Goal: Task Accomplishment & Management: Use online tool/utility

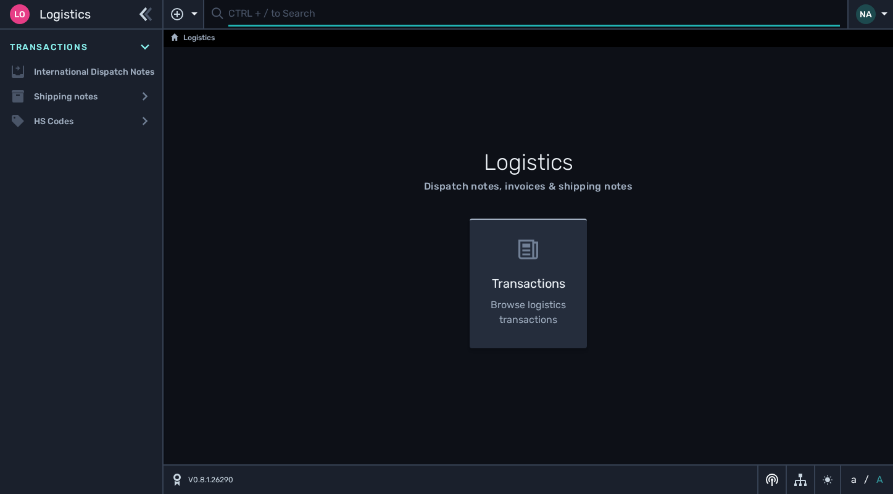
click at [262, 14] on input "text" at bounding box center [533, 14] width 611 height 24
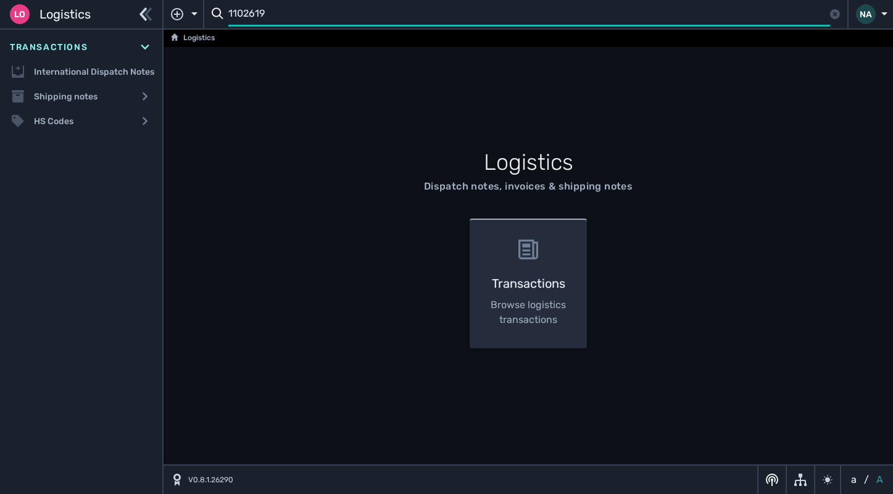
type input "1102619"
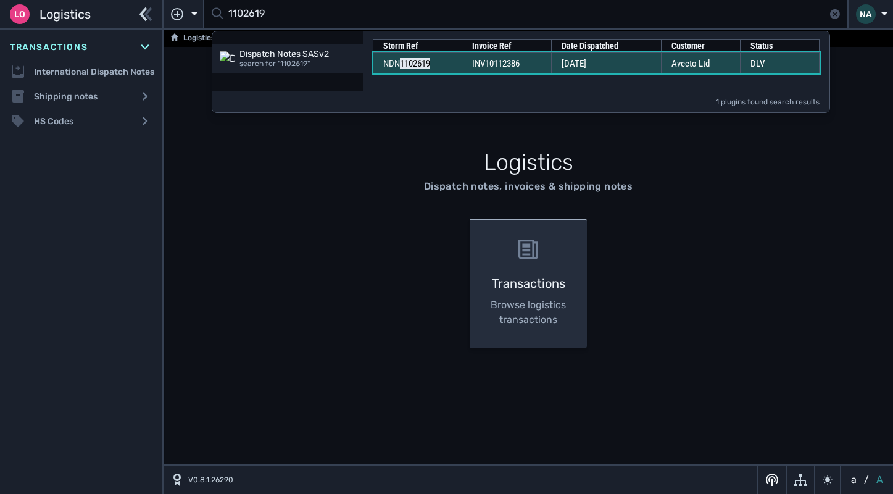
click at [544, 67] on td "INV10112386" at bounding box center [506, 62] width 89 height 21
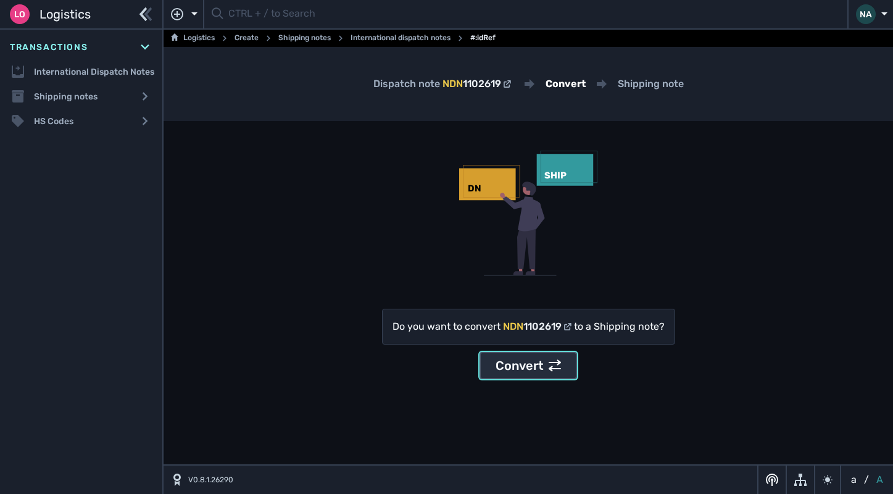
click at [510, 365] on div "Convert" at bounding box center [527, 365] width 65 height 19
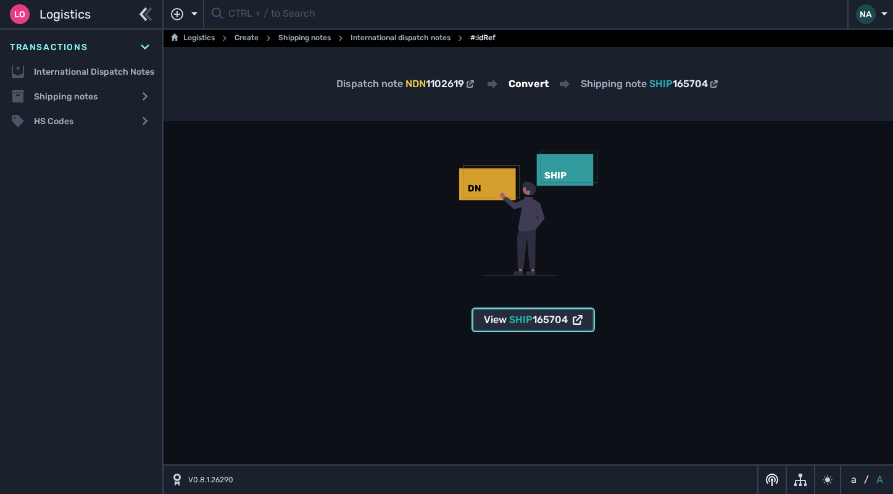
click at [539, 324] on span "165704" at bounding box center [550, 319] width 35 height 12
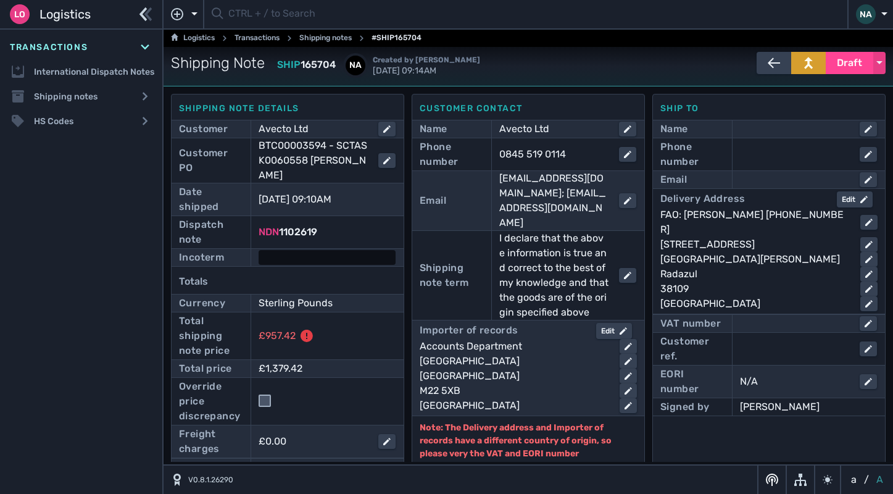
click at [349, 257] on div at bounding box center [327, 257] width 137 height 15
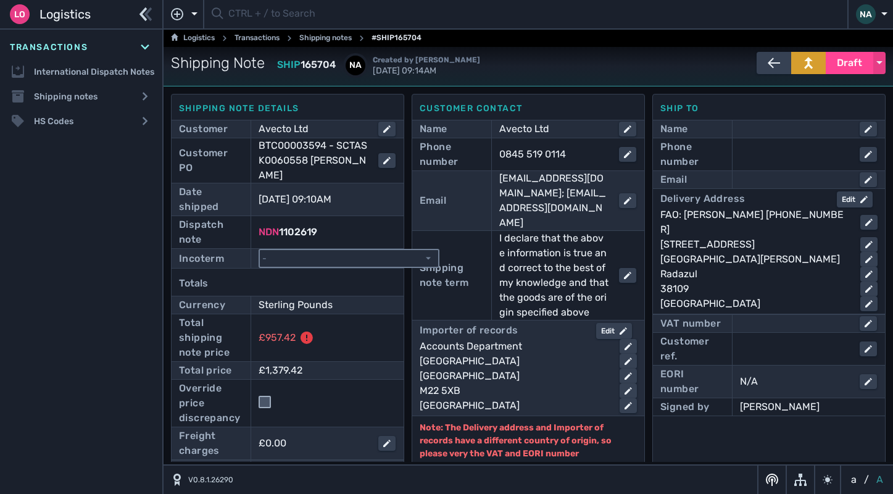
click at [427, 261] on select "- Ex Works - EXW Free Carrier - FCA Carriage Paid To - CPT Carriage Insurance P…" at bounding box center [349, 258] width 178 height 17
select select "[object Object]"
click at [260, 250] on select "- Ex Works - EXW Free Carrier - FCA Carriage Paid To - CPT Carriage Insurance P…" at bounding box center [349, 258] width 178 height 17
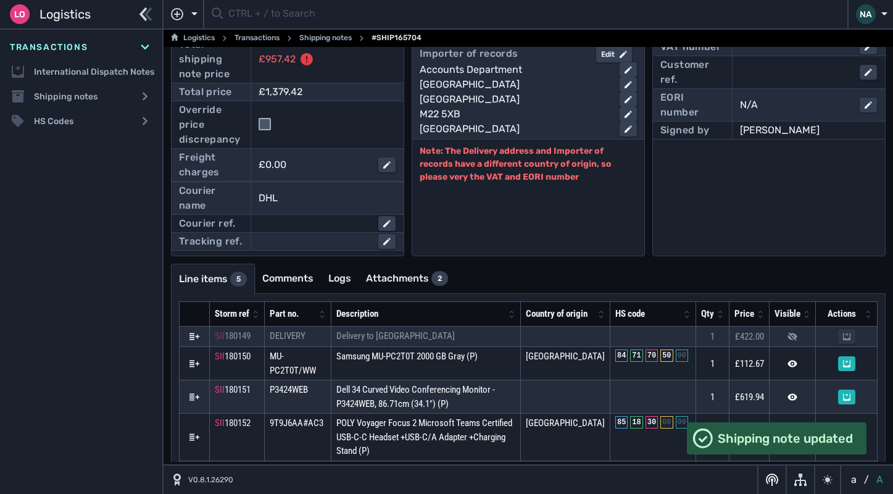
scroll to position [325, 0]
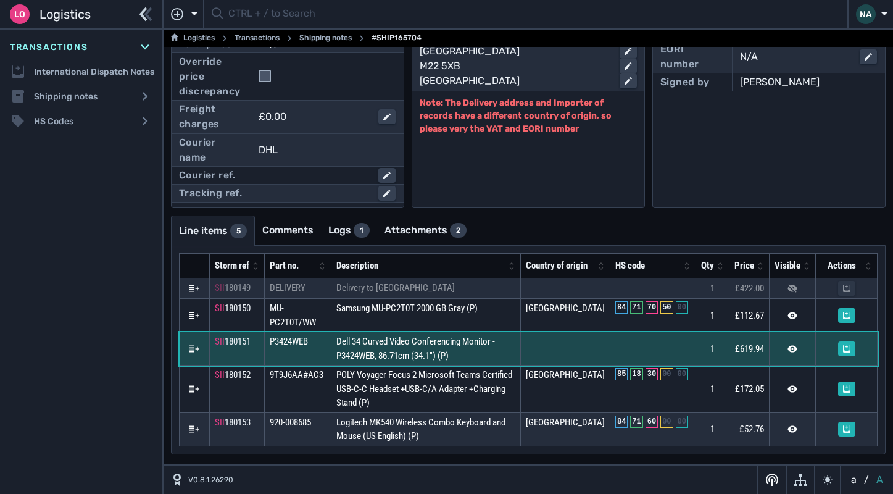
click at [499, 365] on td "Dell 34 Curved Video Conferencing Monitor - P3424WEB, 86.71cm (34.1") (P)" at bounding box center [425, 348] width 189 height 33
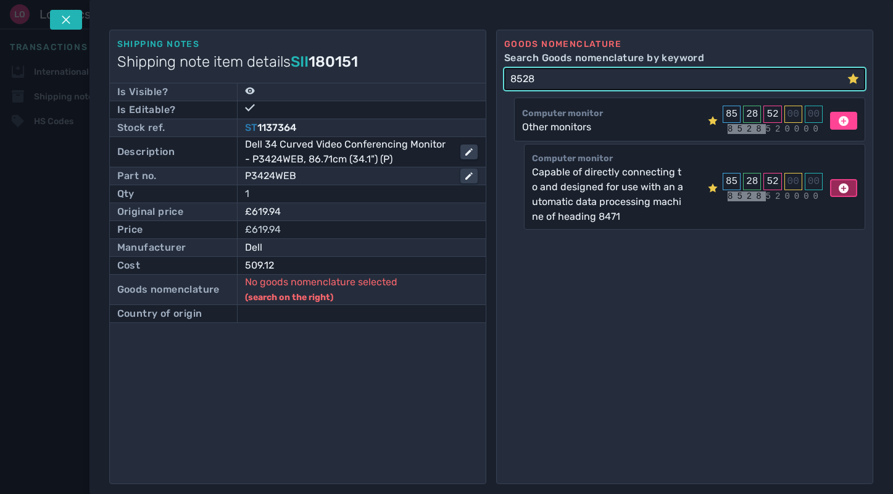
type input "8528"
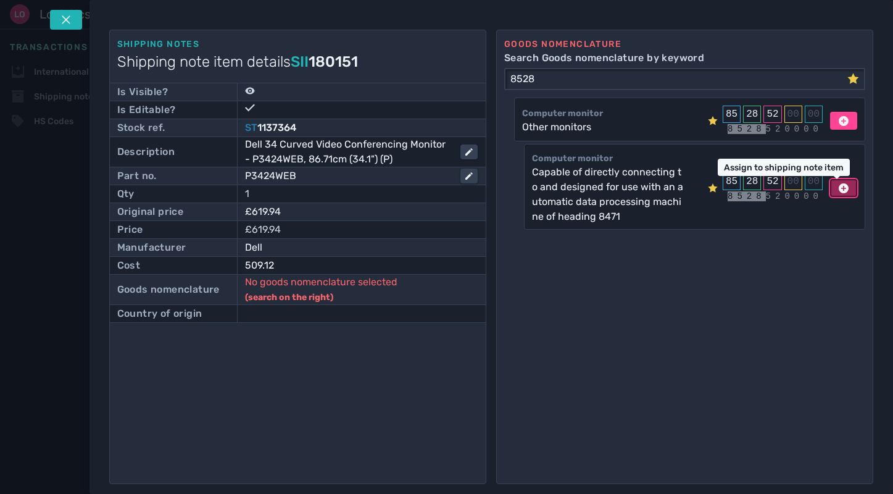
click at [839, 189] on icon at bounding box center [844, 188] width 10 height 10
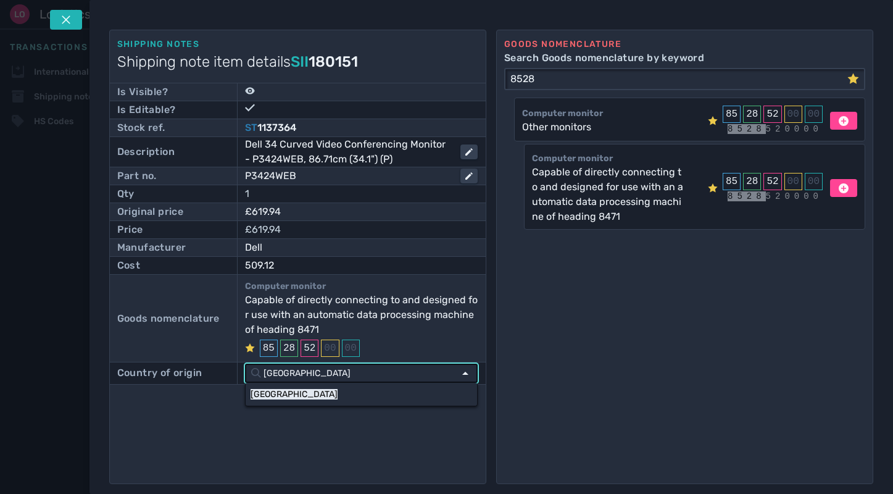
click at [654, 360] on div "Goods nomenclature Search Goods nomenclature by keyword 8528 Computer monitor O…" at bounding box center [684, 257] width 377 height 454
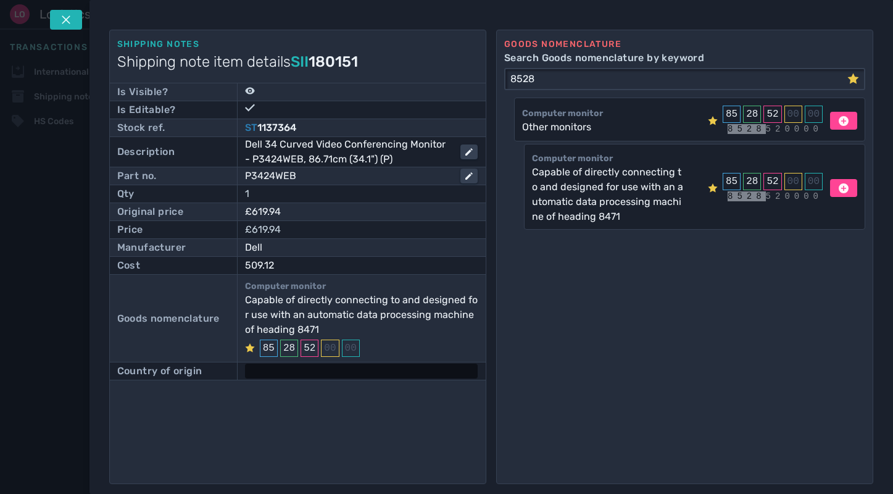
click at [291, 364] on div at bounding box center [361, 370] width 233 height 15
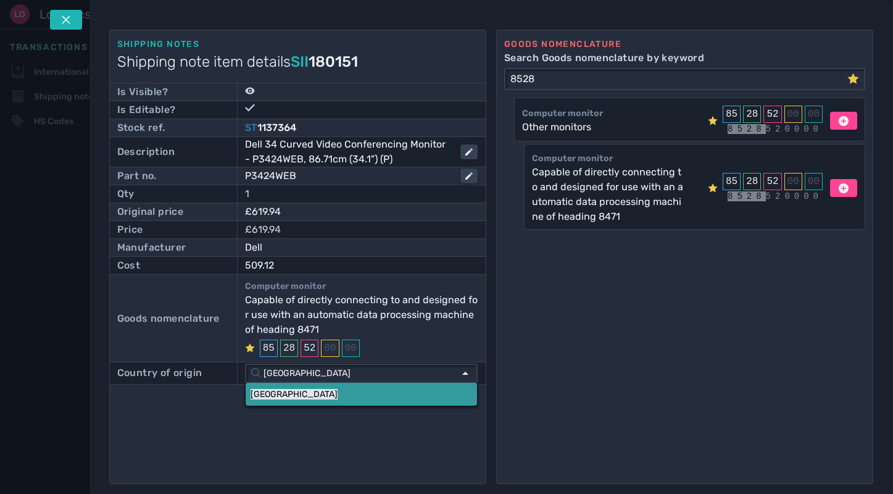
click at [291, 387] on link "[GEOGRAPHIC_DATA]" at bounding box center [361, 394] width 231 height 23
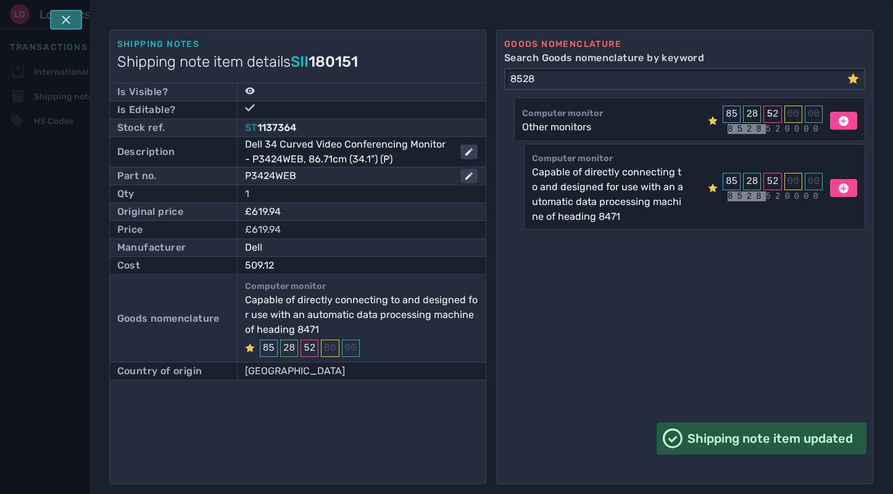
click at [67, 19] on icon at bounding box center [66, 19] width 9 height 9
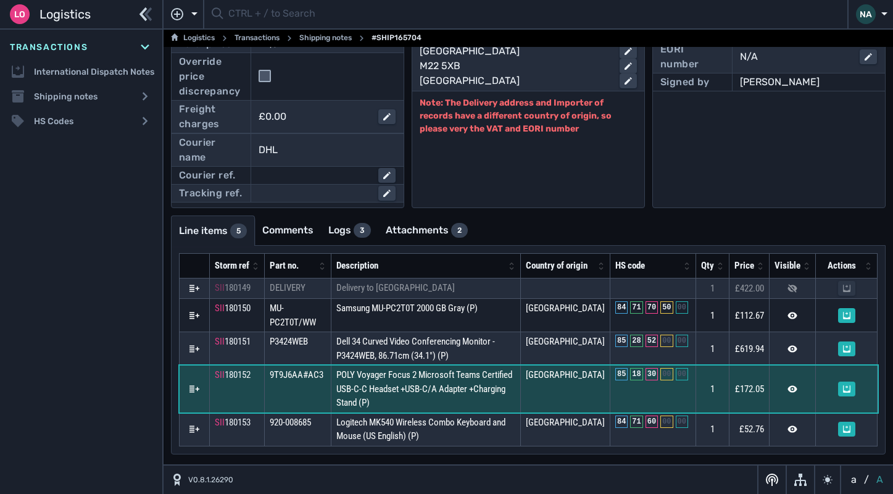
click at [495, 397] on span "POLY Voyager Focus 2 Microsoft Teams Certified USB-C-C Headset +USB-C/A Adapter…" at bounding box center [424, 388] width 176 height 39
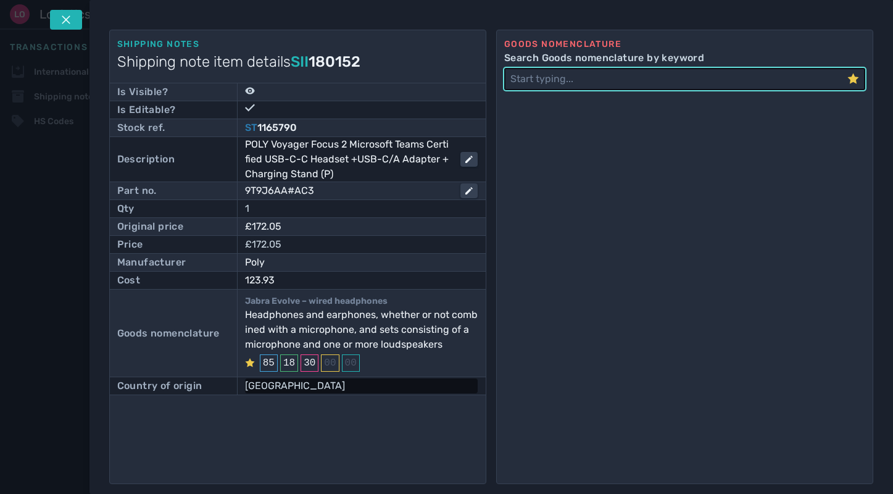
click at [275, 383] on div "[GEOGRAPHIC_DATA]" at bounding box center [361, 385] width 233 height 15
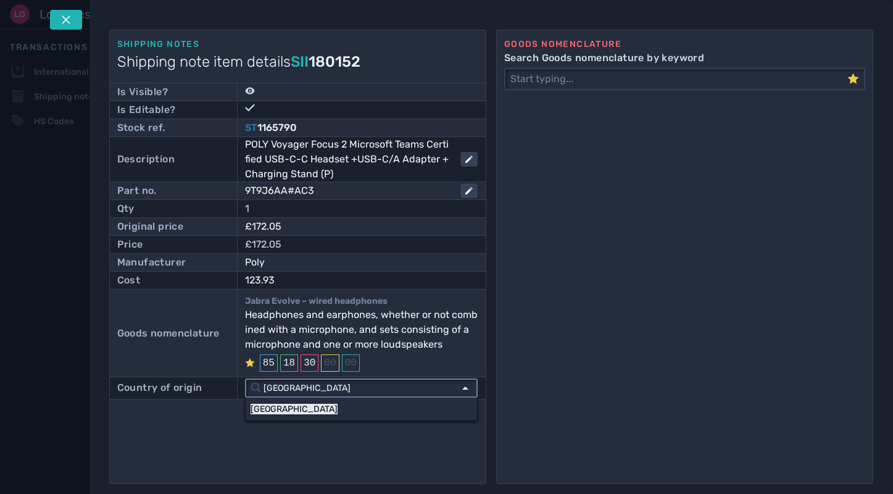
click at [446, 388] on input "[GEOGRAPHIC_DATA]" at bounding box center [357, 387] width 193 height 17
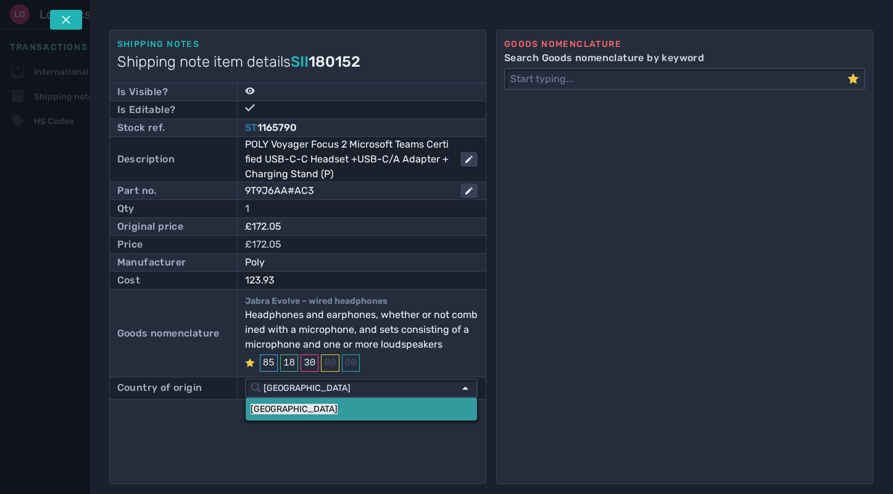
click at [262, 405] on mark "[GEOGRAPHIC_DATA]" at bounding box center [294, 409] width 87 height 10
type input "[GEOGRAPHIC_DATA]"
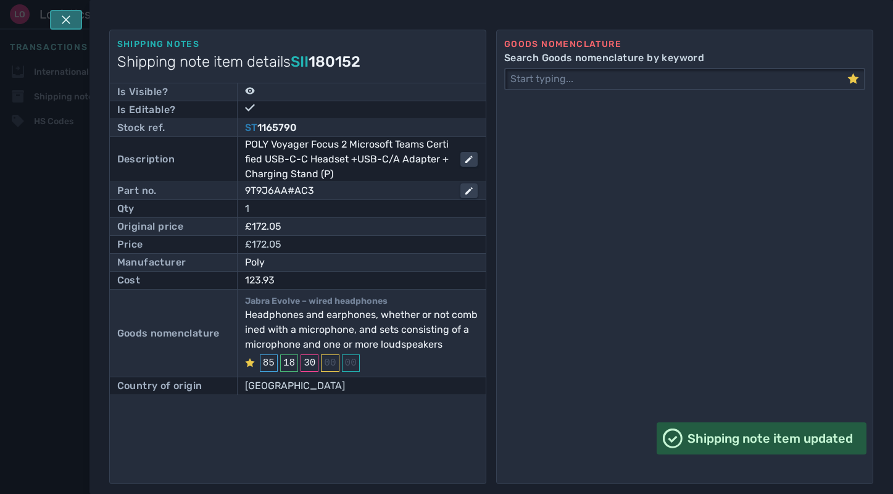
click at [60, 14] on button at bounding box center [66, 20] width 32 height 20
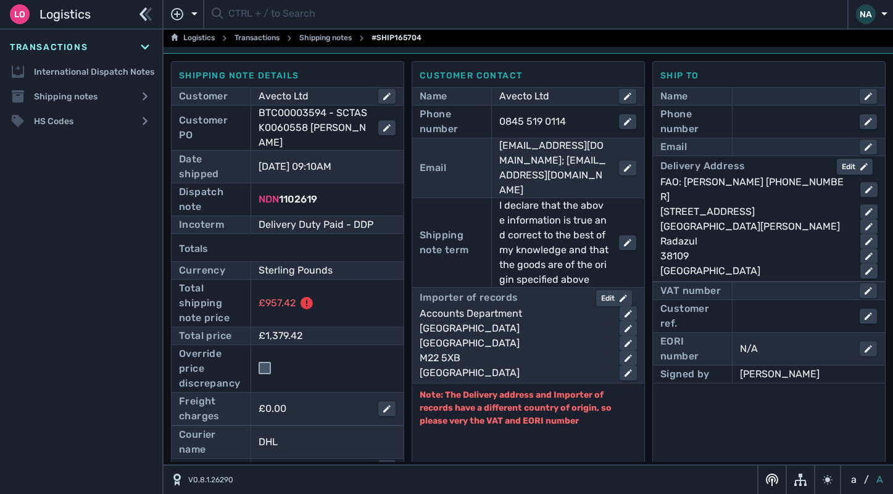
scroll to position [0, 0]
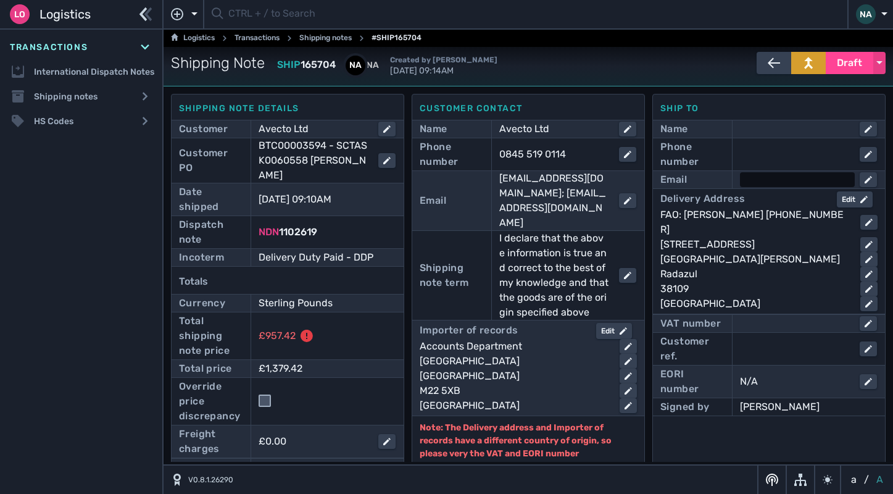
click at [755, 180] on div at bounding box center [797, 179] width 115 height 15
paste input "[EMAIL_ADDRESS][DOMAIN_NAME]"
type input "[EMAIL_ADDRESS][DOMAIN_NAME]"
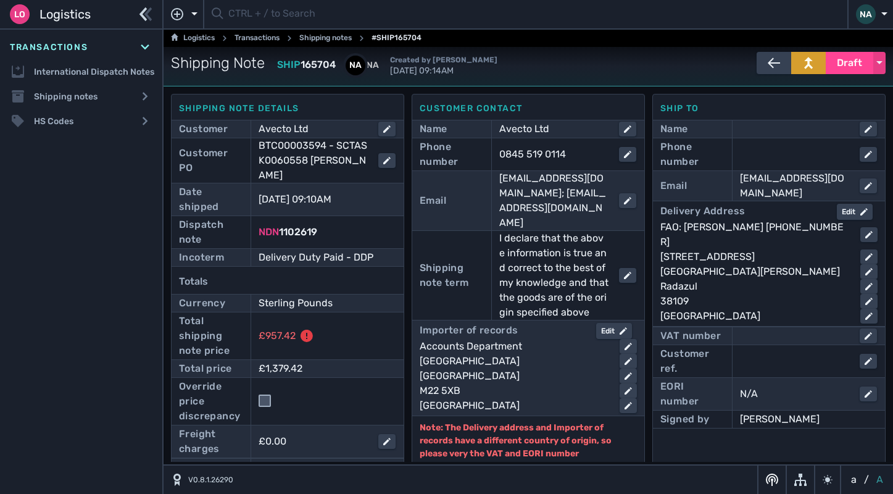
click at [696, 436] on body "Shipping note updated Lo Logistics Lo Logistics Add another module Transactions…" at bounding box center [446, 247] width 893 height 494
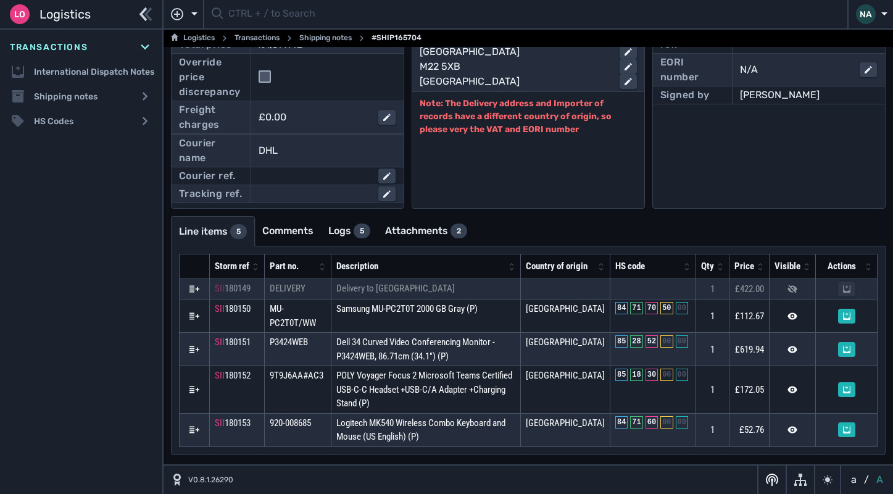
scroll to position [325, 0]
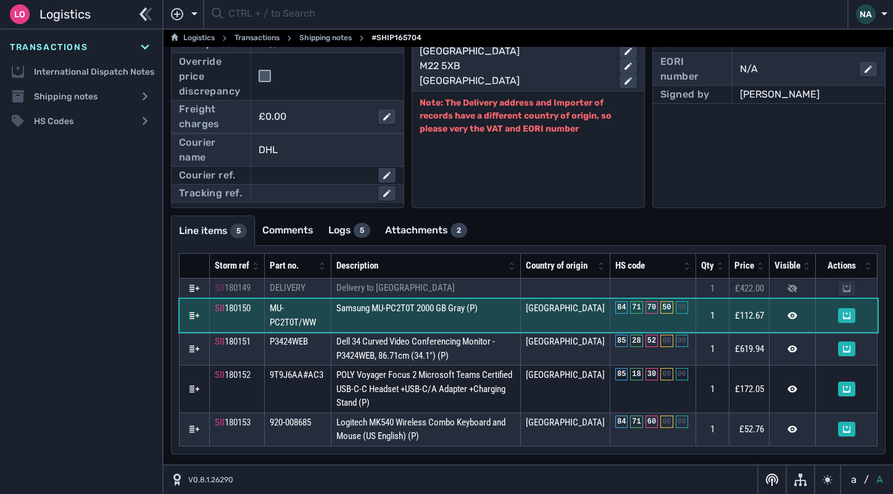
click at [502, 324] on td "Samsung MU-PC2T0T 2000 GB Gray (P)" at bounding box center [425, 315] width 189 height 33
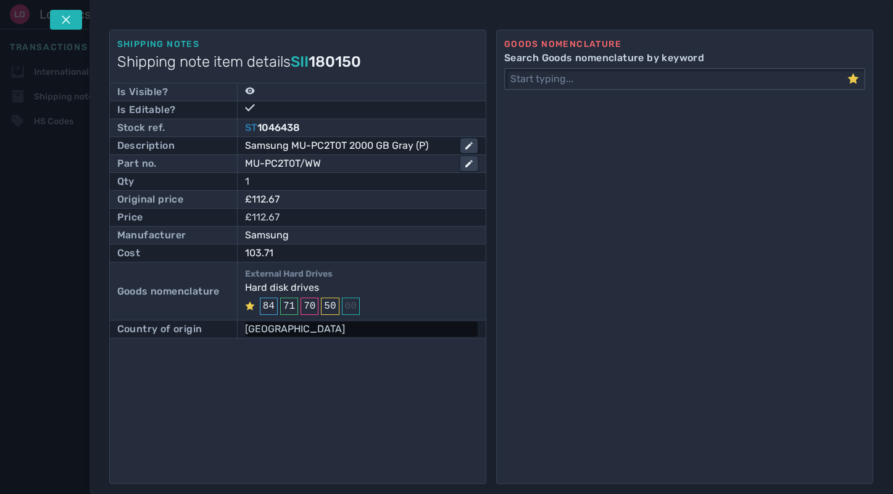
click at [276, 326] on div "[GEOGRAPHIC_DATA]" at bounding box center [361, 328] width 233 height 15
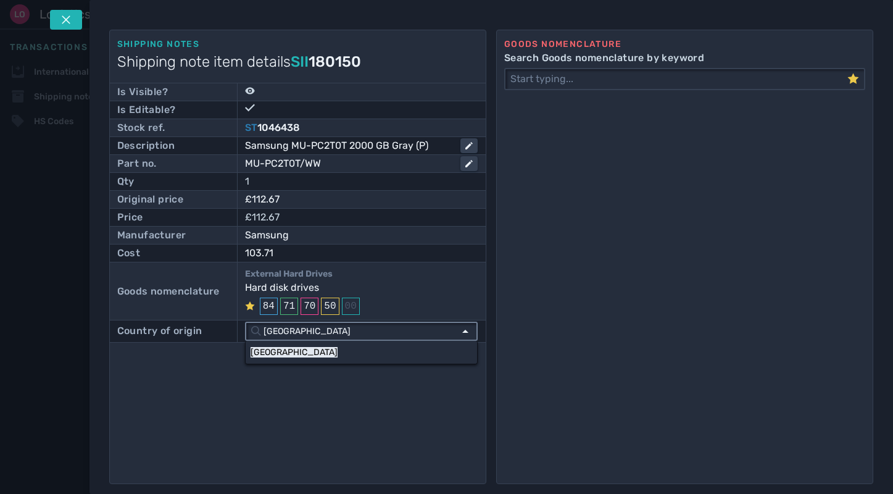
click at [447, 329] on input "[GEOGRAPHIC_DATA]" at bounding box center [357, 331] width 193 height 17
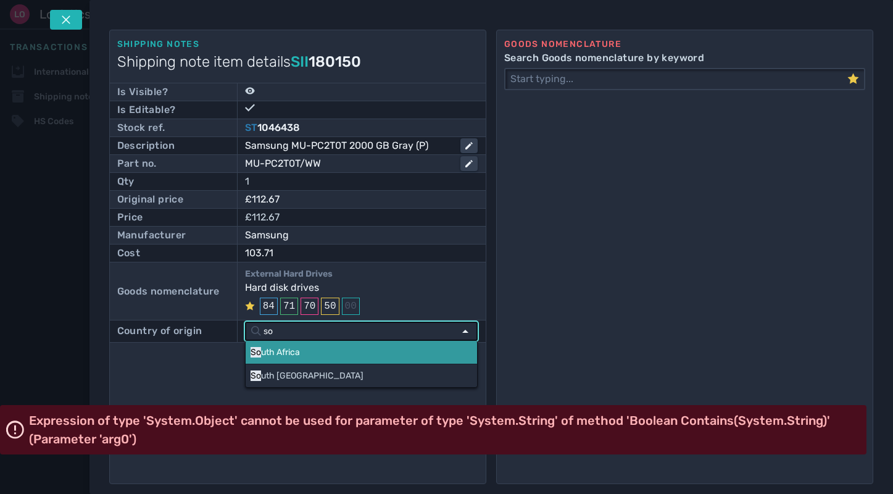
type input "s"
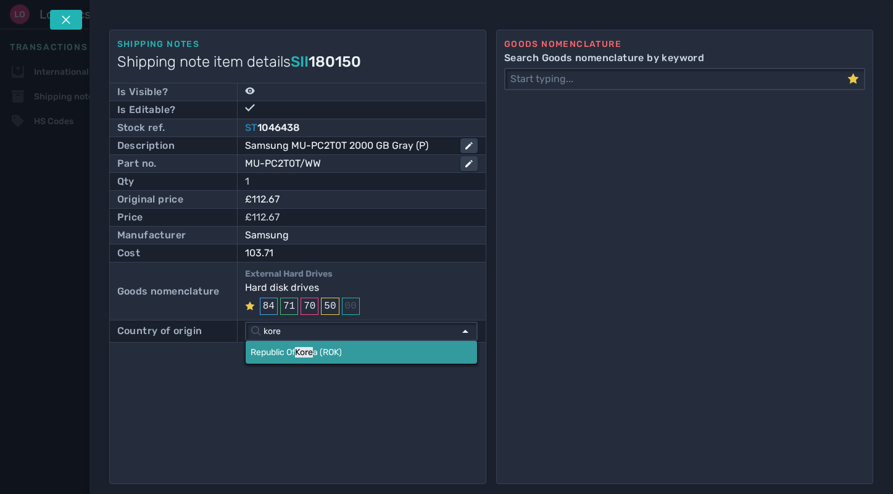
click at [400, 349] on link "Republic Of Kore a (ROK)" at bounding box center [361, 352] width 231 height 23
type input "Republic Of Korea (ROK)"
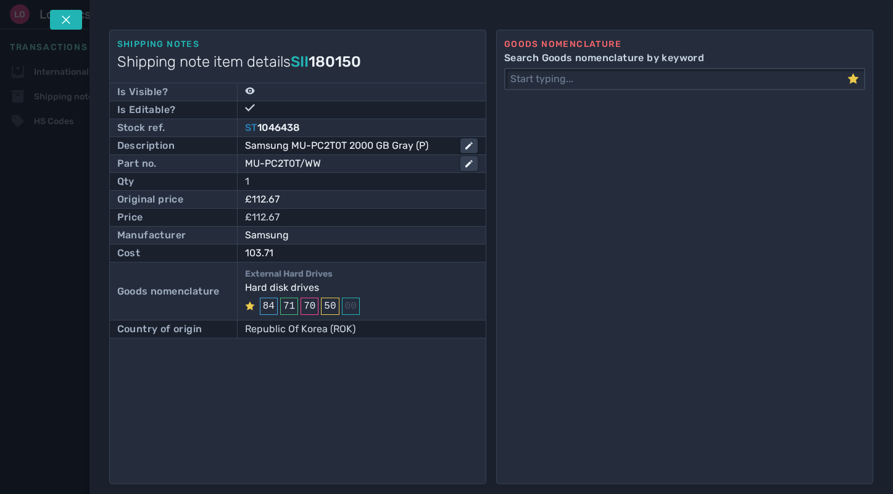
click at [338, 403] on div "Shipping notes Shipping note item details SII 180150 Is Visible? Is Editable? S…" at bounding box center [297, 257] width 377 height 454
click at [65, 19] on icon at bounding box center [66, 19] width 9 height 9
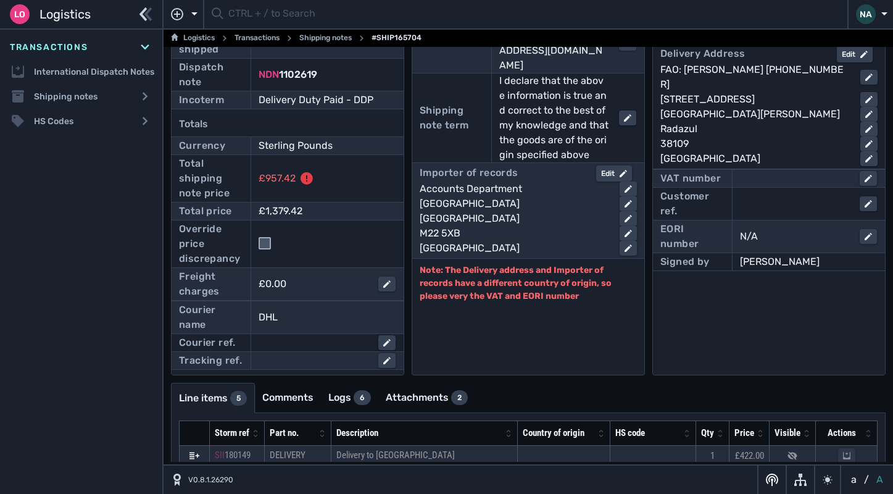
scroll to position [153, 0]
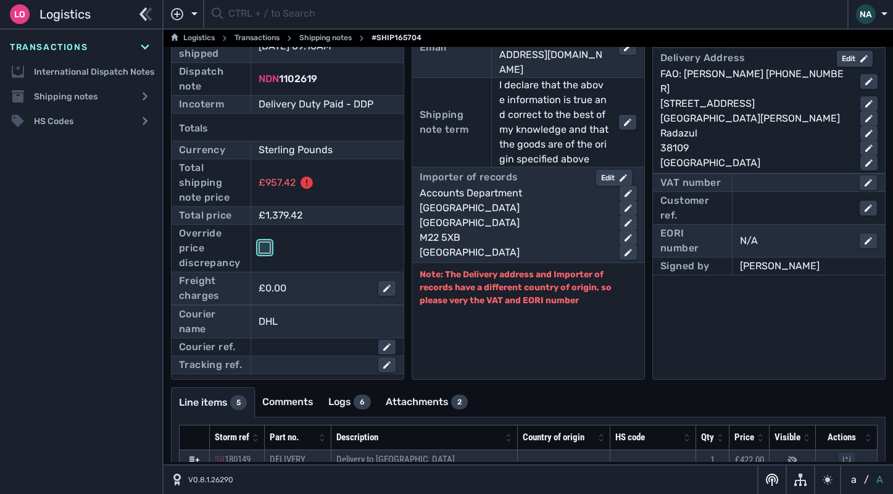
click at [263, 249] on input "checkbox" at bounding box center [265, 247] width 12 height 12
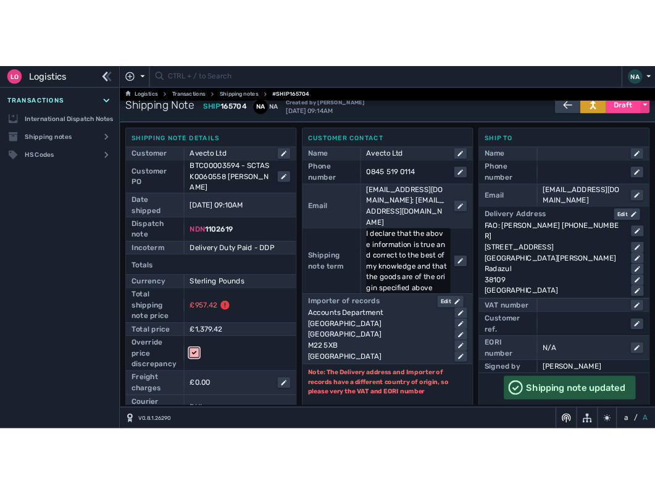
scroll to position [0, 0]
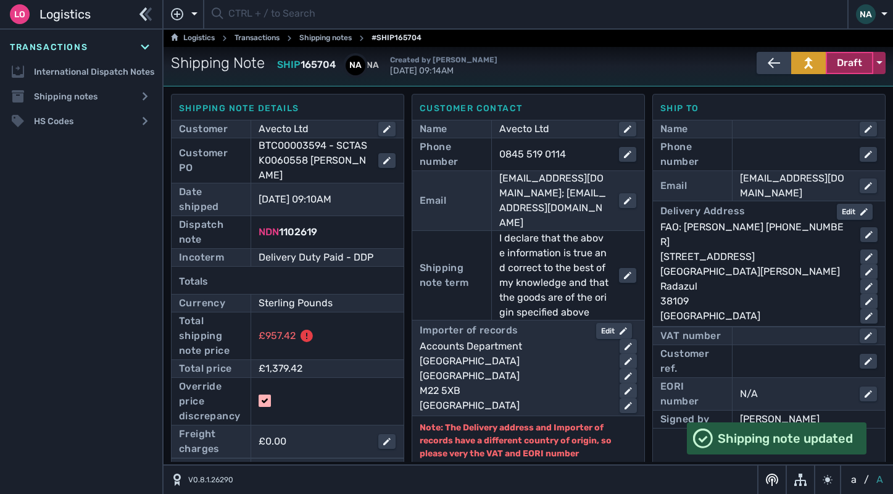
click at [845, 64] on span "Draft" at bounding box center [849, 63] width 25 height 15
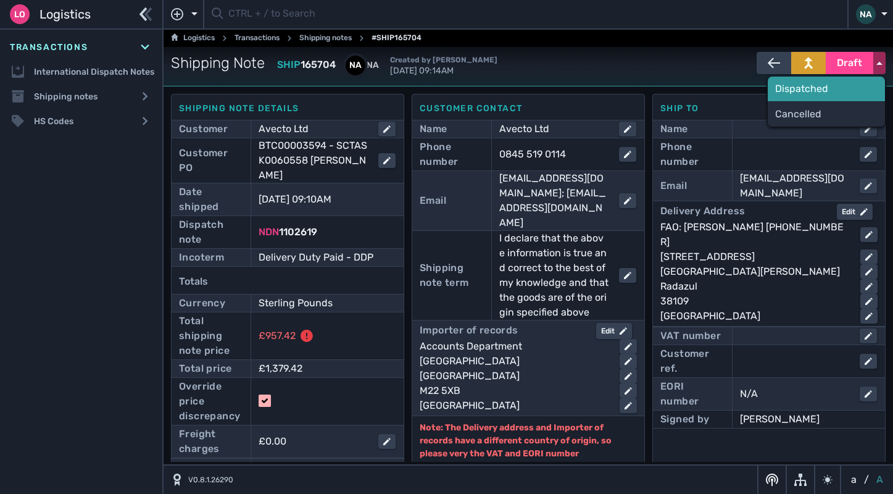
click at [792, 92] on div "Dispatched" at bounding box center [826, 89] width 117 height 25
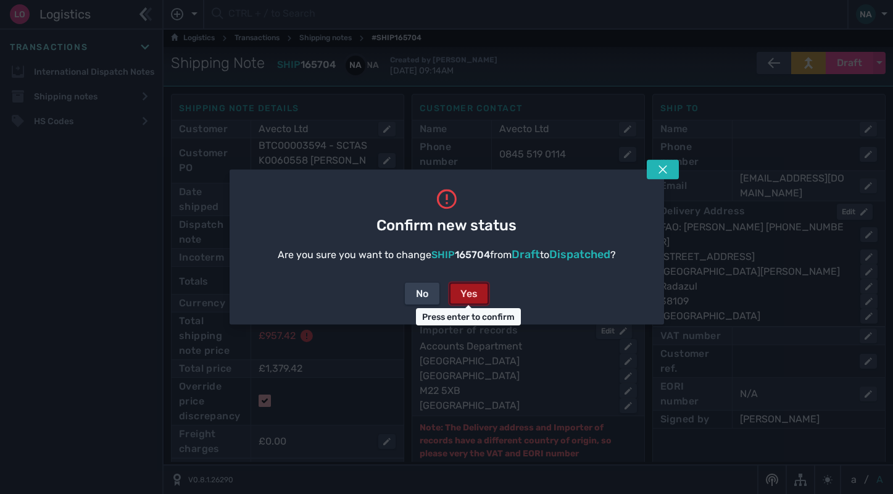
click at [465, 296] on div "Yes" at bounding box center [468, 293] width 17 height 15
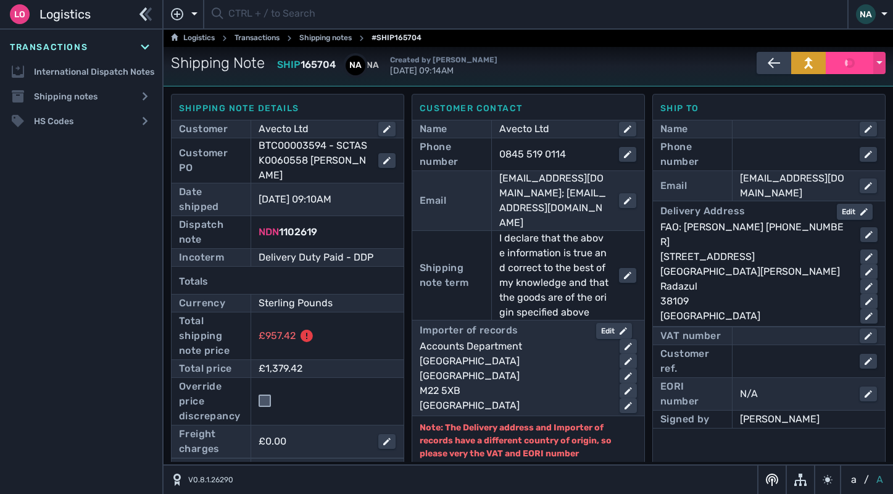
checkbox input "false"
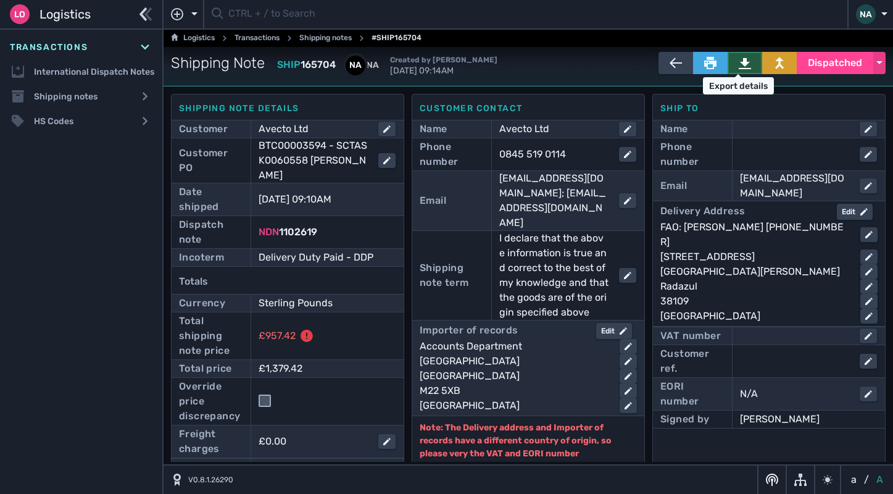
click at [744, 65] on icon at bounding box center [745, 63] width 12 height 12
